Goal: Submit feedback/report problem

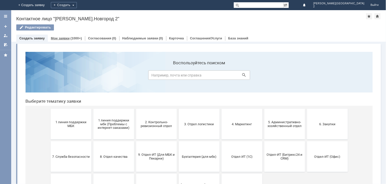
click at [70, 37] on div "(1000+)" at bounding box center [75, 38] width 11 height 4
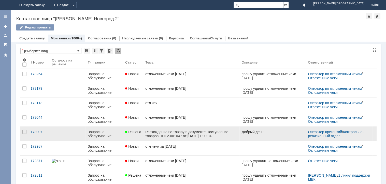
click at [205, 131] on div "Расхождение по товару в документе Поступление товаров ННТ2-001047 от 01.09.2025…" at bounding box center [191, 134] width 92 height 8
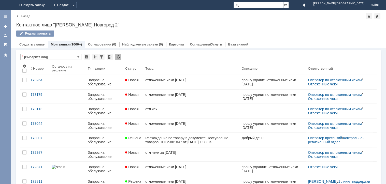
click at [6, 5] on img at bounding box center [6, 5] width 0 height 0
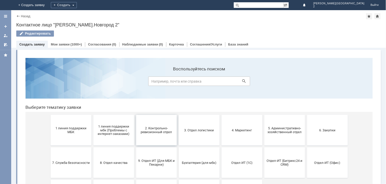
click at [149, 135] on button "2. Контрольно-ревизионный отдел" at bounding box center [156, 130] width 41 height 31
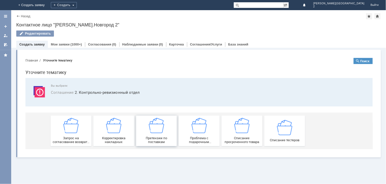
click at [155, 139] on span "Претензии по поставкам" at bounding box center [156, 140] width 38 height 8
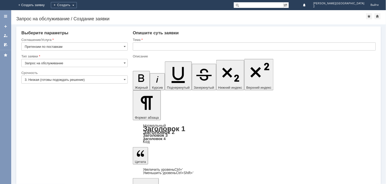
click at [147, 45] on input "text" at bounding box center [254, 46] width 243 height 8
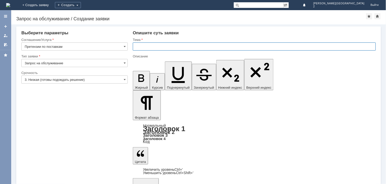
paste input "Имеються Расхождение по товару в документе Поступление товаров ННТ2-001077 от […"
type input "Имеються Расхождение по товару в документе Поступление товаров ННТ2-001077 от […"
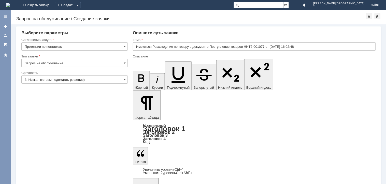
click at [146, 45] on input "Имеються Расхождение по товару в документе Поступление товаров ННТ2-001077 от […" at bounding box center [254, 46] width 243 height 8
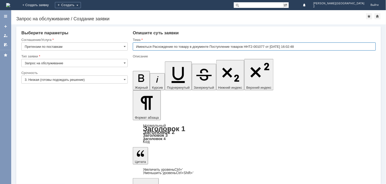
click at [146, 45] on input "Имеються Расхождение по товару в документе Поступление товаров ННТ2-001077 от […" at bounding box center [254, 46] width 243 height 8
paste input "Имеються Расхождение по товару в документе Поступление товаров ННТ2-001077 от […"
click at [140, 47] on input "Имеються Расхождение по товару в документе Поступление товаров ННТ2-001077 от […" at bounding box center [254, 46] width 243 height 8
type input "Расхождение по товару в документе Поступление товаров ННТ2-001077 от [DATE] 16:…"
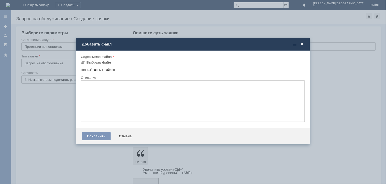
click at [105, 58] on div "Содержимое файла" at bounding box center [192, 56] width 223 height 3
click at [102, 61] on div "Выбрать файл" at bounding box center [98, 63] width 25 height 4
click at [107, 64] on div "Выбрать файл" at bounding box center [98, 63] width 25 height 4
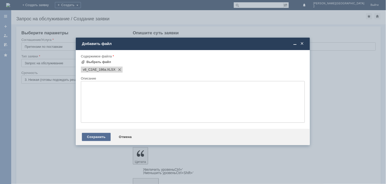
click at [101, 140] on div "Сохранить" at bounding box center [96, 137] width 29 height 8
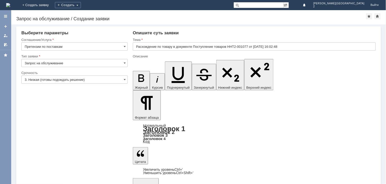
click at [106, 79] on input "3. Низкая (готовы подождать решение)" at bounding box center [74, 80] width 106 height 8
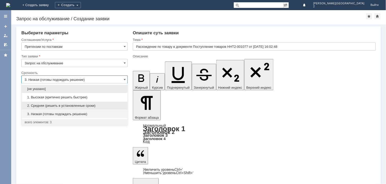
click at [88, 102] on div "2. Средняя (решить в установленные сроки)" at bounding box center [75, 106] width 106 height 8
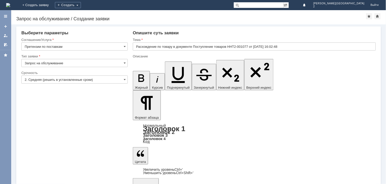
type input "2. Средняя (решить в установленные сроки)"
